Goal: Information Seeking & Learning: Learn about a topic

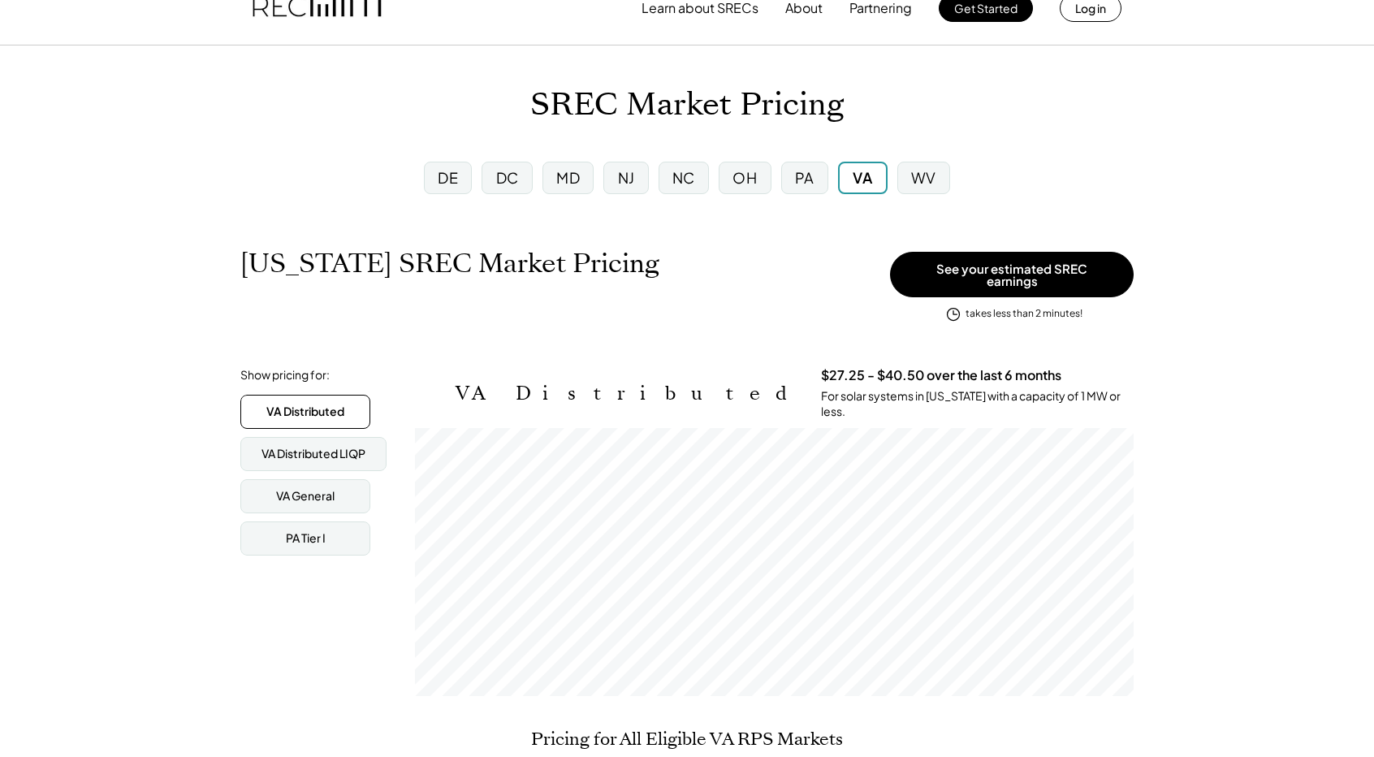
scroll to position [162, 0]
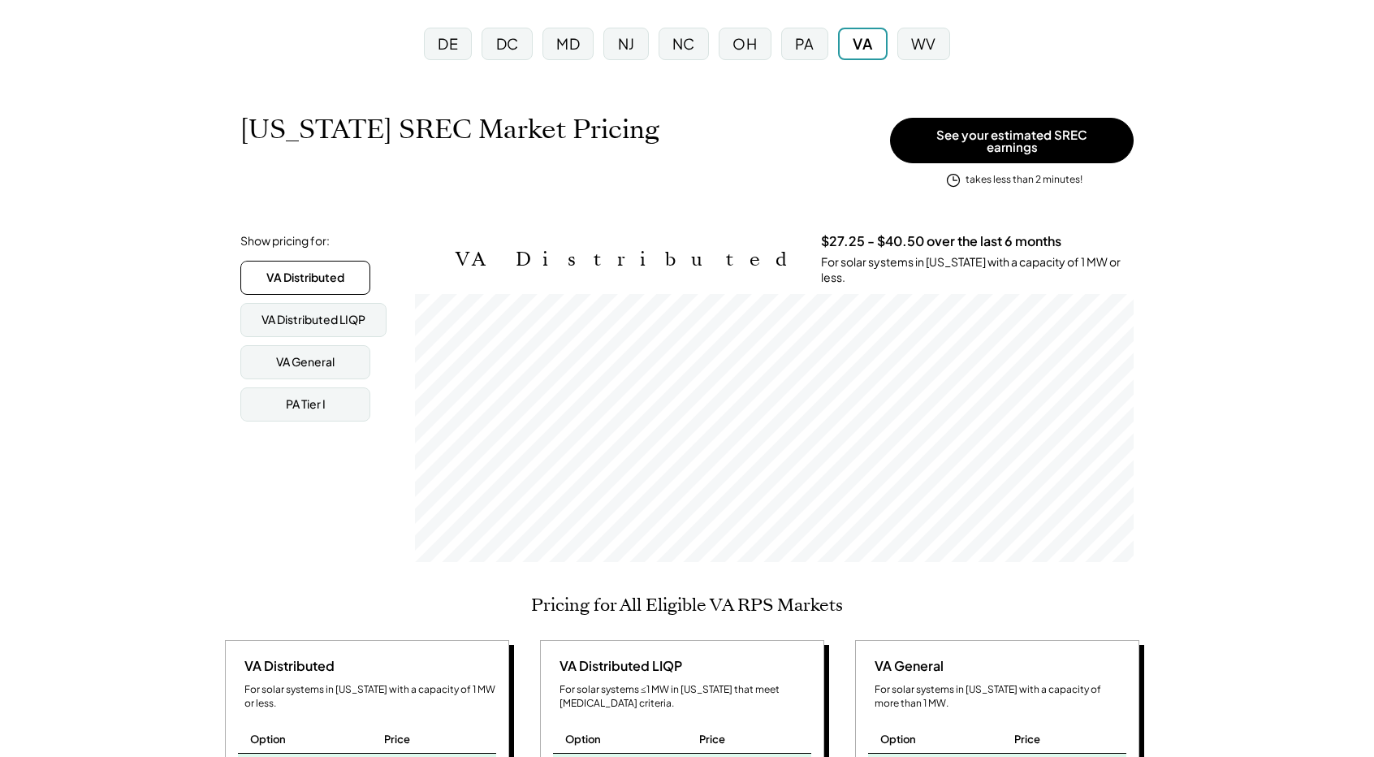
drag, startPoint x: 629, startPoint y: 53, endPoint x: 630, endPoint y: 66, distance: 13.1
click at [629, 52] on div "NJ" at bounding box center [626, 43] width 17 height 20
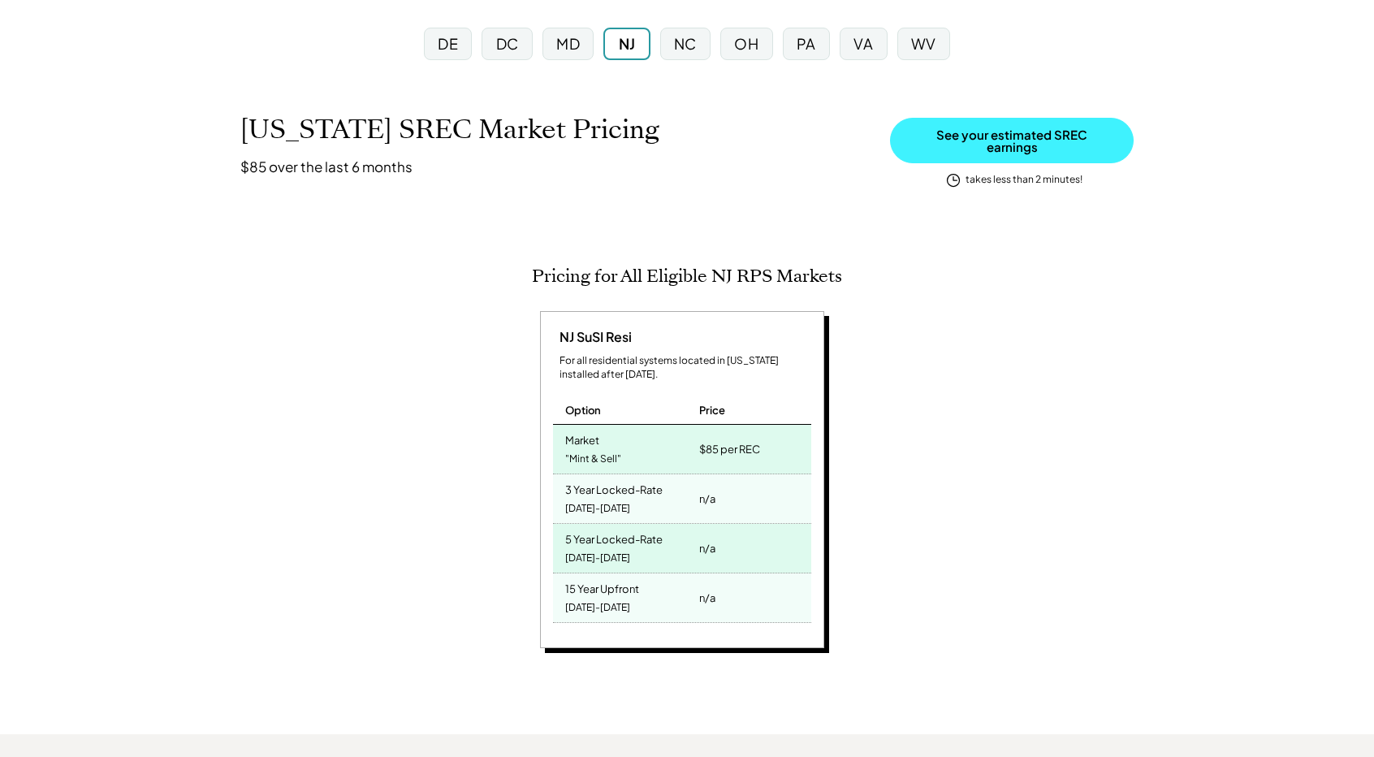
click at [988, 141] on button "See your estimated SREC earnings" at bounding box center [1012, 140] width 244 height 45
click at [366, 58] on div "SREC Market Pricing DE DC MD [GEOGRAPHIC_DATA] [GEOGRAPHIC_DATA] [GEOGRAPHIC_DA…" at bounding box center [687, 665] width 1374 height 1508
